Goal: Information Seeking & Learning: Learn about a topic

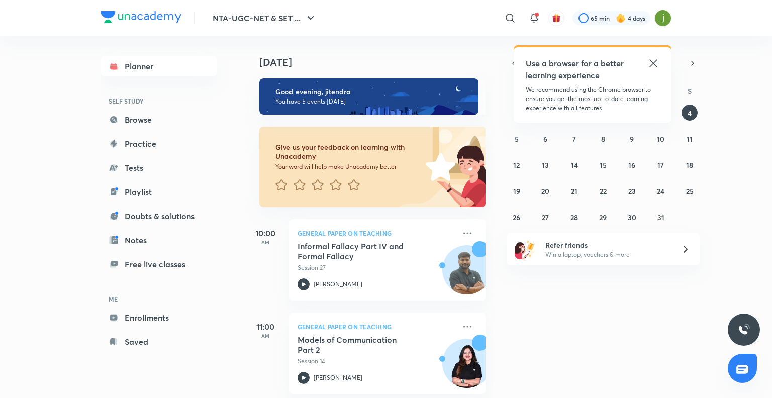
click at [649, 62] on icon at bounding box center [653, 63] width 12 height 12
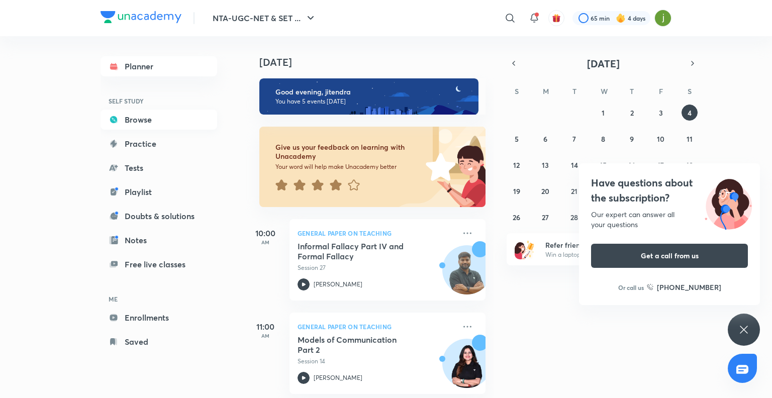
click at [139, 120] on link "Browse" at bounding box center [159, 120] width 117 height 20
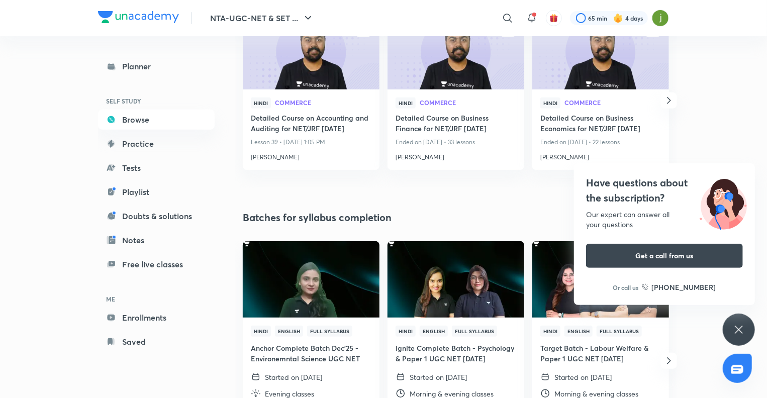
scroll to position [187, 0]
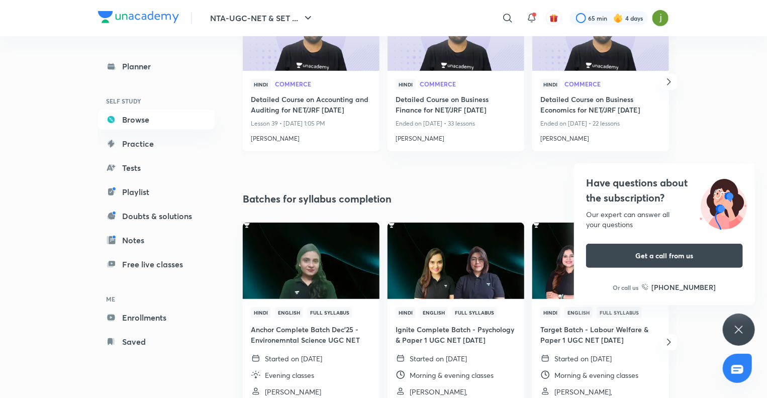
click at [310, 141] on h4 "Raghav Wadhwa" at bounding box center [311, 136] width 121 height 13
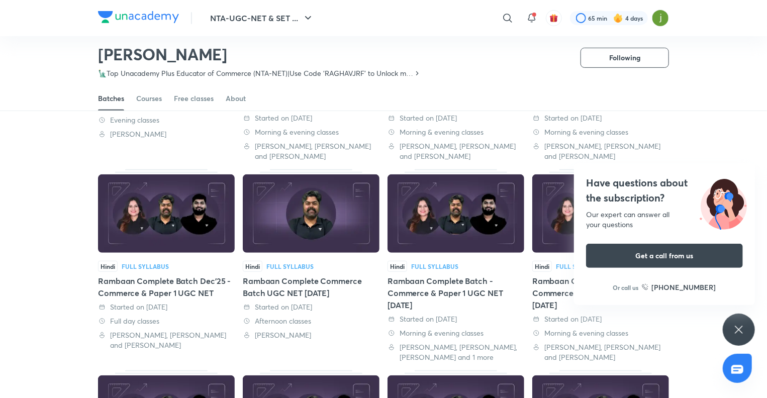
scroll to position [200, 0]
click at [344, 300] on div "Hindi Full Syllabus Rambaan Complete Commerce Batch UGC NET Jun'25 Started on 2…" at bounding box center [311, 299] width 137 height 79
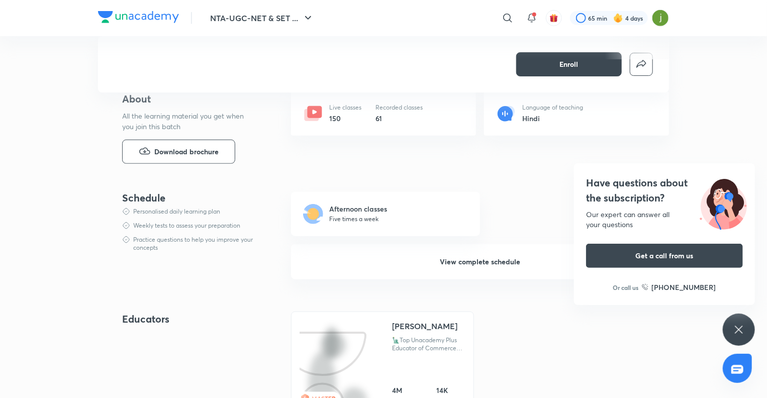
scroll to position [438, 0]
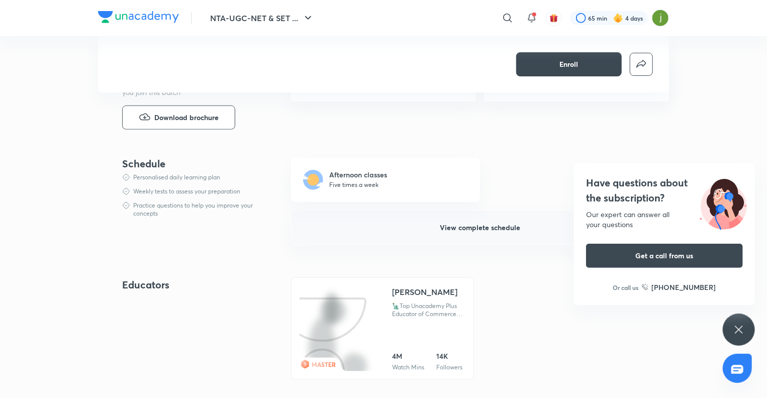
click at [487, 231] on span "View complete schedule" at bounding box center [480, 228] width 80 height 10
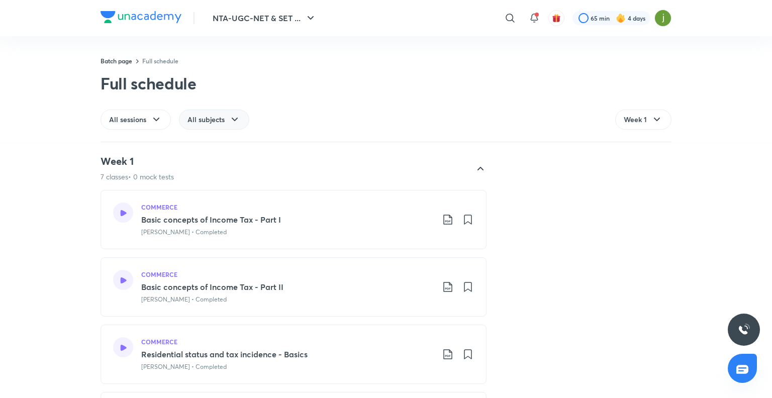
click at [230, 124] on icon at bounding box center [235, 120] width 12 height 12
click at [211, 163] on span "Commerce" at bounding box center [204, 166] width 35 height 10
click at [159, 121] on icon at bounding box center [156, 120] width 12 height 12
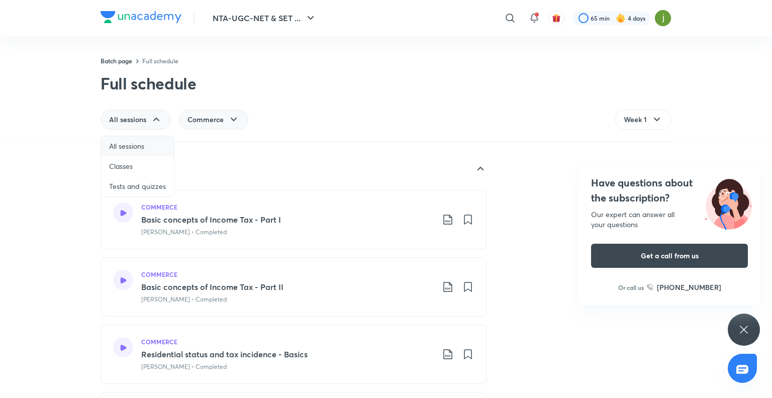
click at [139, 142] on span "All sessions" at bounding box center [126, 146] width 35 height 10
click at [227, 121] on div "Commerce" at bounding box center [213, 120] width 69 height 20
click at [158, 121] on icon at bounding box center [156, 120] width 12 height 12
click at [90, 95] on div "Batch page Full schedule Full schedule All sessions Commerce Week 1 Jump To Week" at bounding box center [386, 71] width 772 height 142
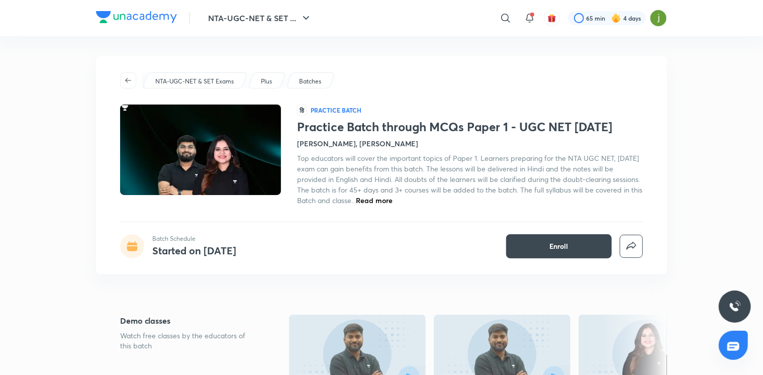
click at [139, 15] on img at bounding box center [136, 17] width 81 height 12
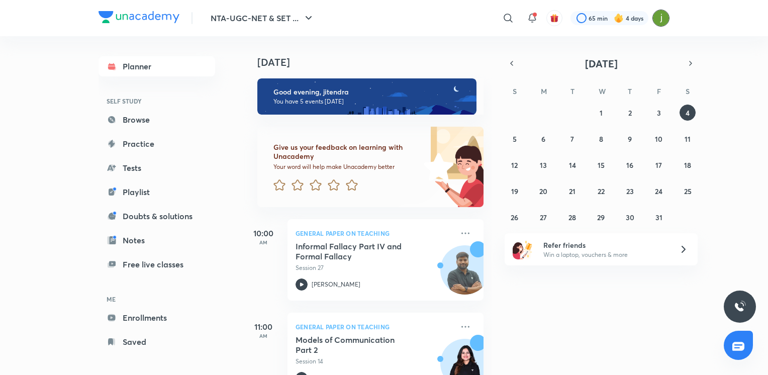
click at [655, 14] on img at bounding box center [660, 18] width 17 height 17
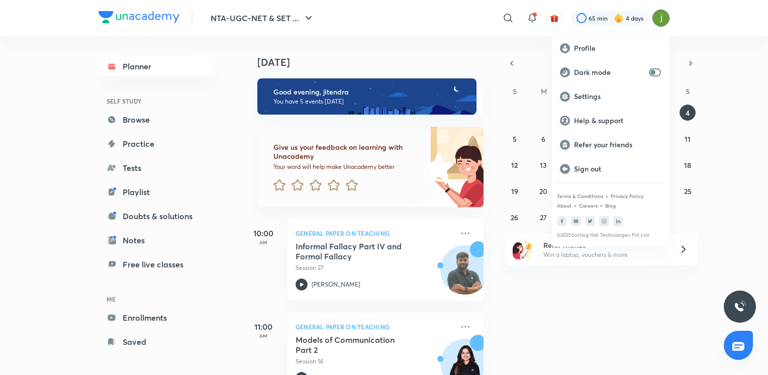
click at [137, 115] on div at bounding box center [384, 187] width 768 height 375
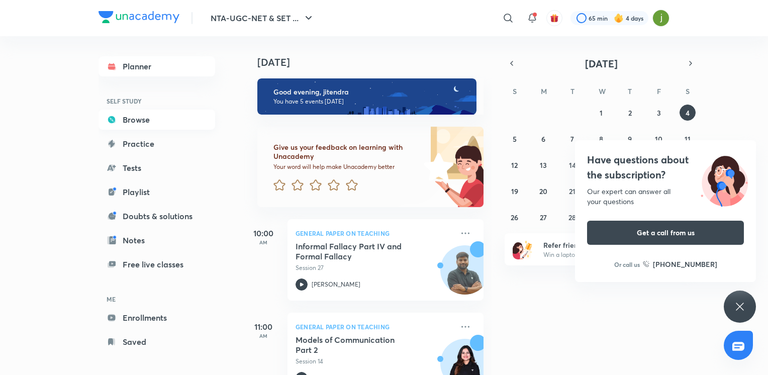
click at [138, 122] on link "Browse" at bounding box center [157, 120] width 117 height 20
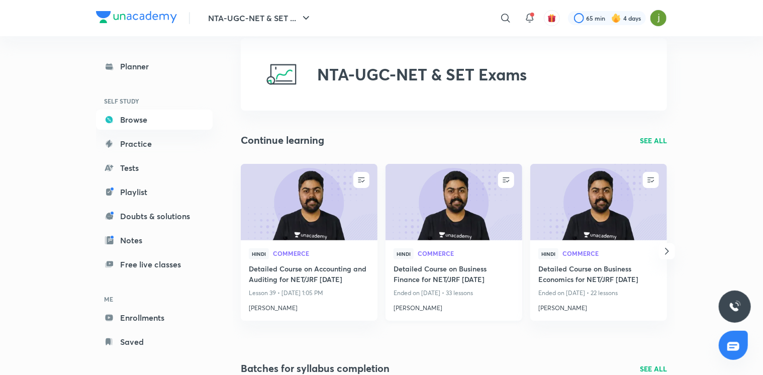
scroll to position [24, 0]
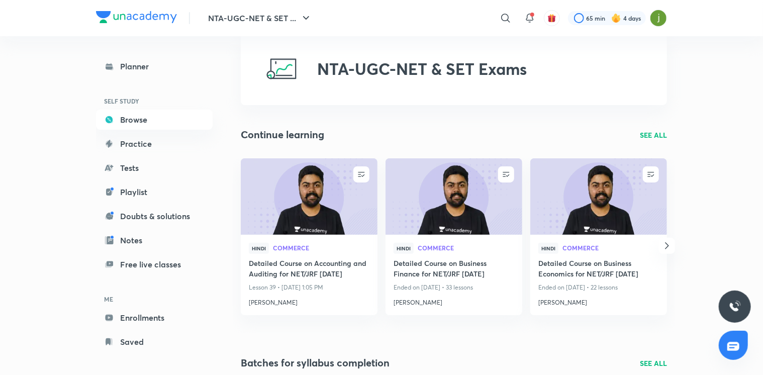
click at [662, 134] on p "SEE ALL" at bounding box center [653, 135] width 27 height 11
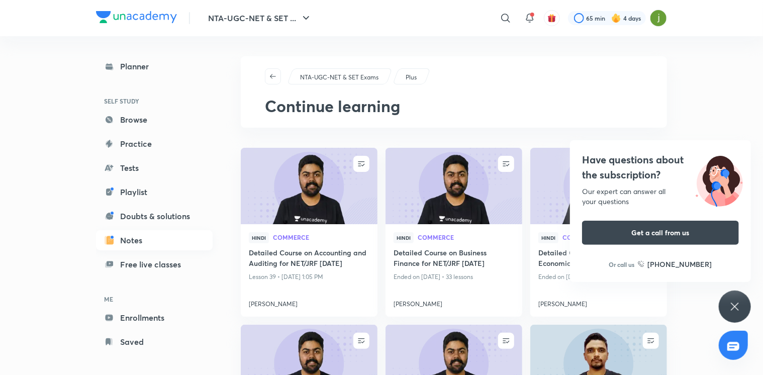
click at [135, 245] on link "Notes" at bounding box center [154, 240] width 117 height 20
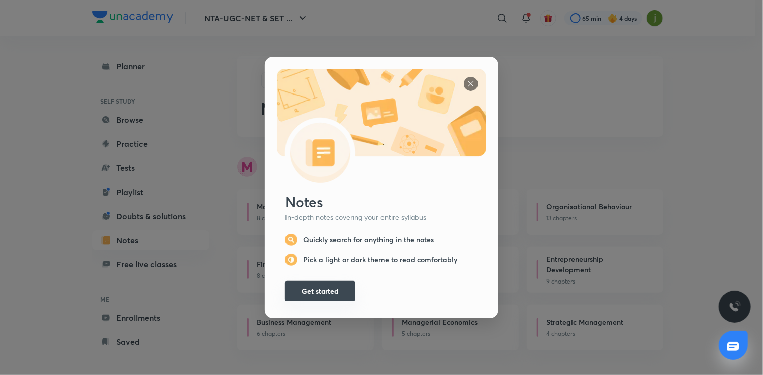
click at [302, 288] on button "Get started" at bounding box center [320, 291] width 70 height 20
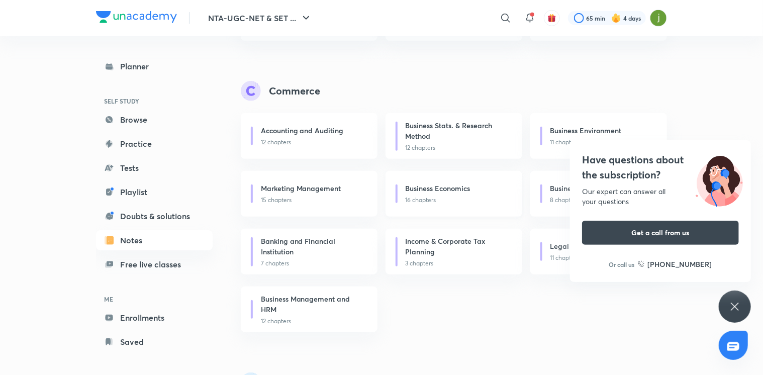
scroll to position [313, 0]
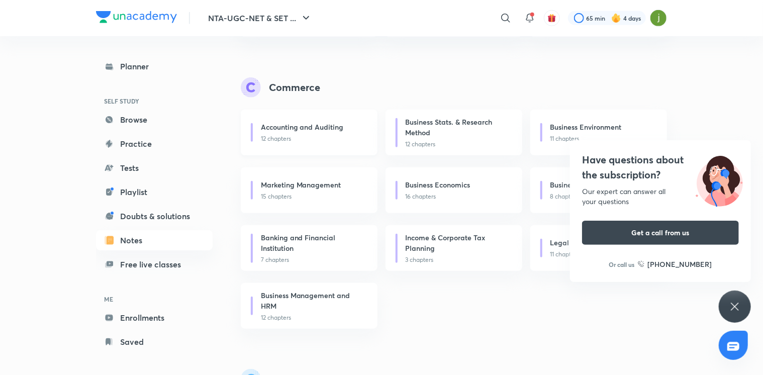
click at [303, 134] on p "12 chapters" at bounding box center [313, 138] width 105 height 9
